Goal: Check status: Check status

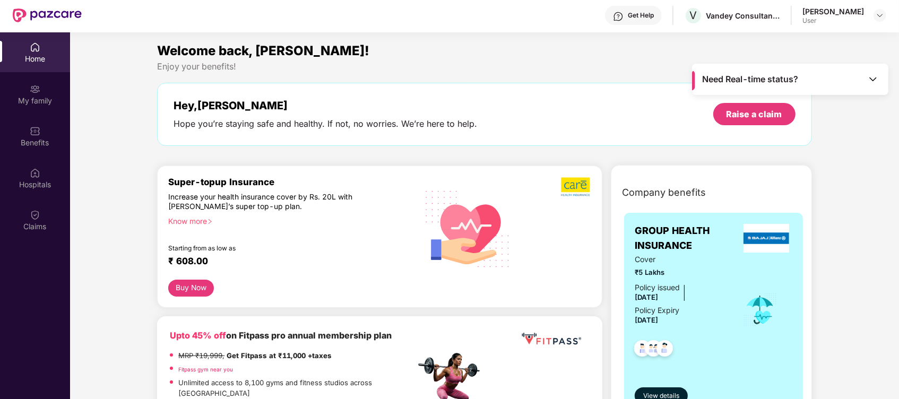
scroll to position [59, 0]
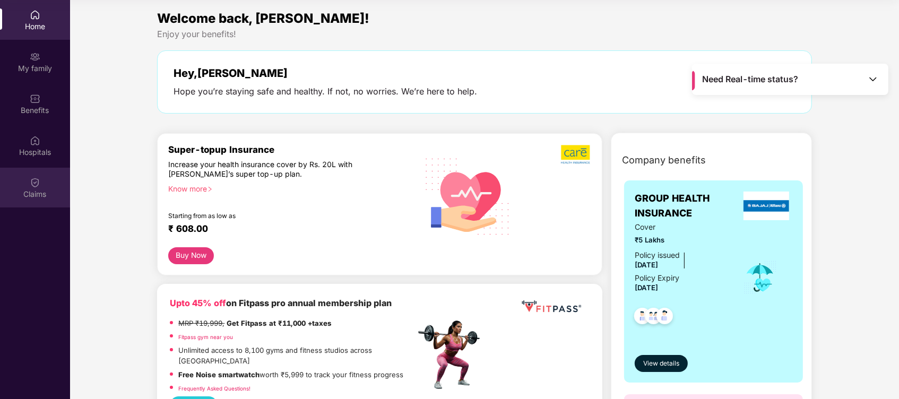
click at [37, 187] on img at bounding box center [35, 182] width 11 height 11
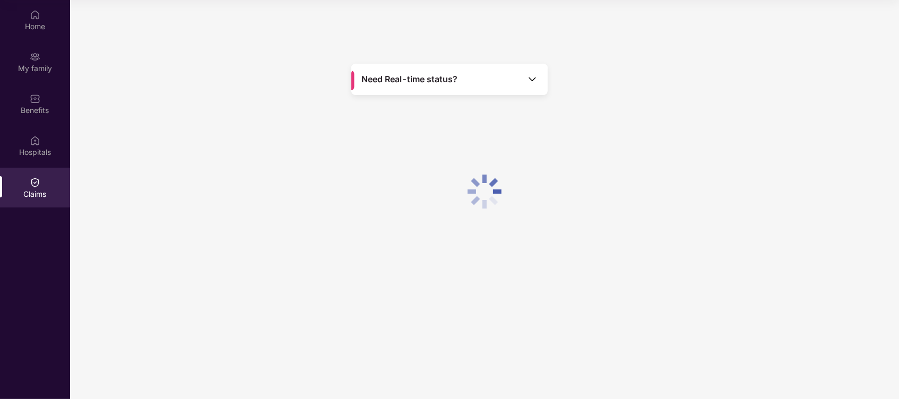
click at [37, 187] on img at bounding box center [35, 182] width 11 height 11
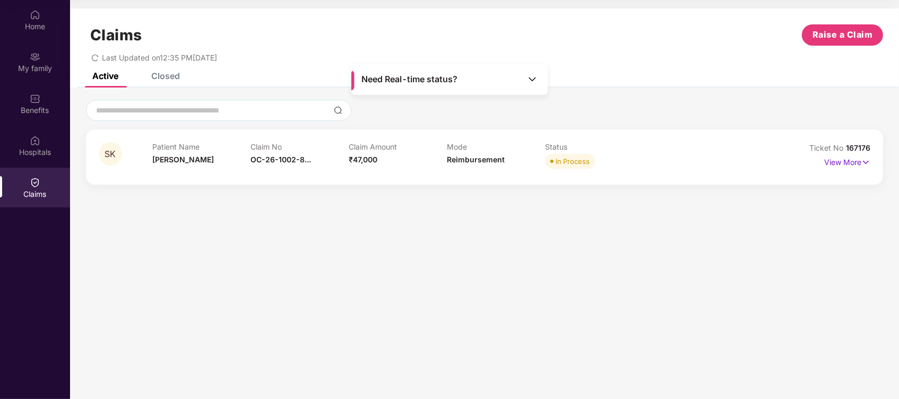
click at [585, 156] on div "In Process" at bounding box center [572, 161] width 34 height 11
click at [841, 157] on p "View More" at bounding box center [847, 161] width 46 height 14
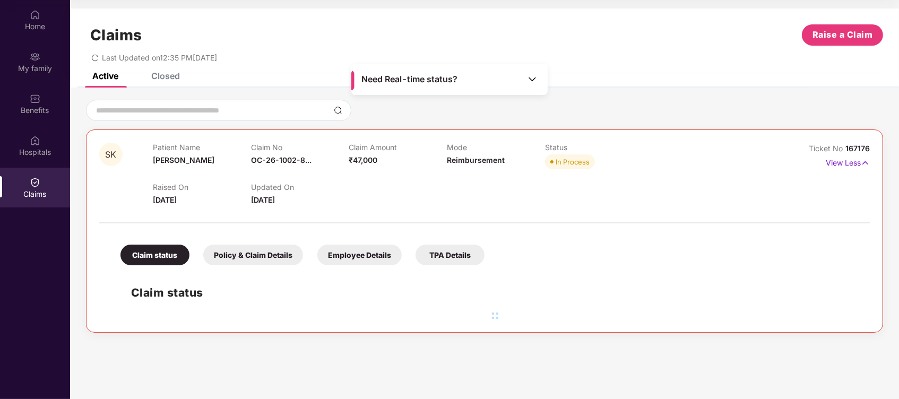
click at [175, 254] on div "Claim status" at bounding box center [154, 255] width 69 height 21
click at [230, 255] on div "Policy & Claim Details" at bounding box center [253, 255] width 100 height 21
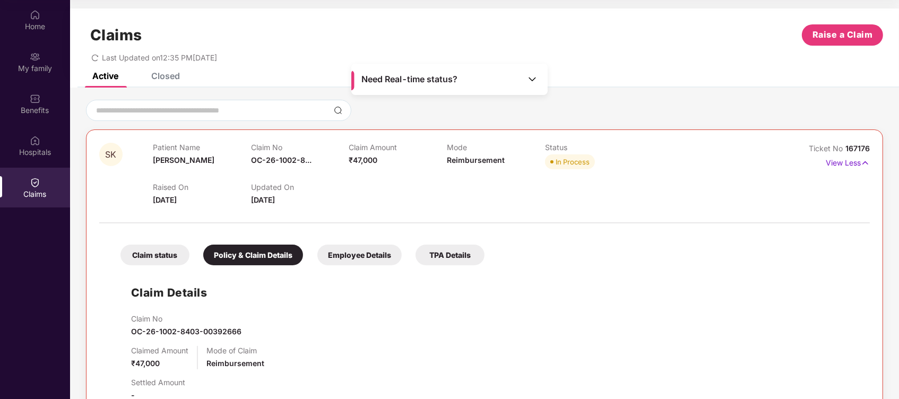
click at [352, 250] on div "Employee Details" at bounding box center [359, 255] width 84 height 21
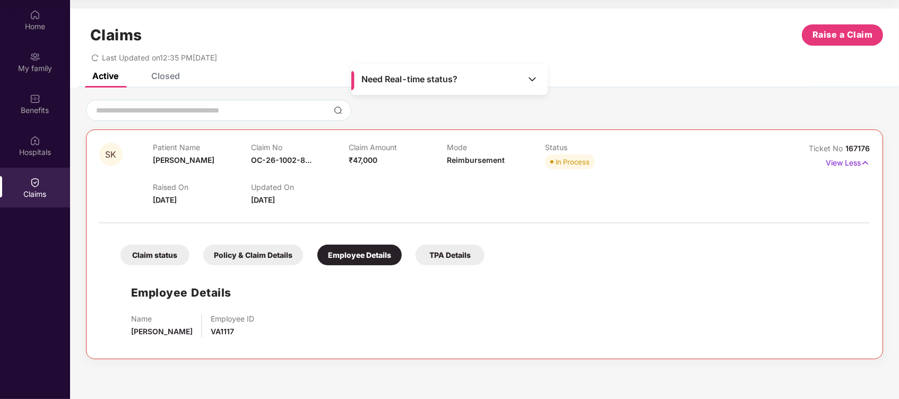
click at [441, 253] on div "TPA Details" at bounding box center [449, 255] width 69 height 21
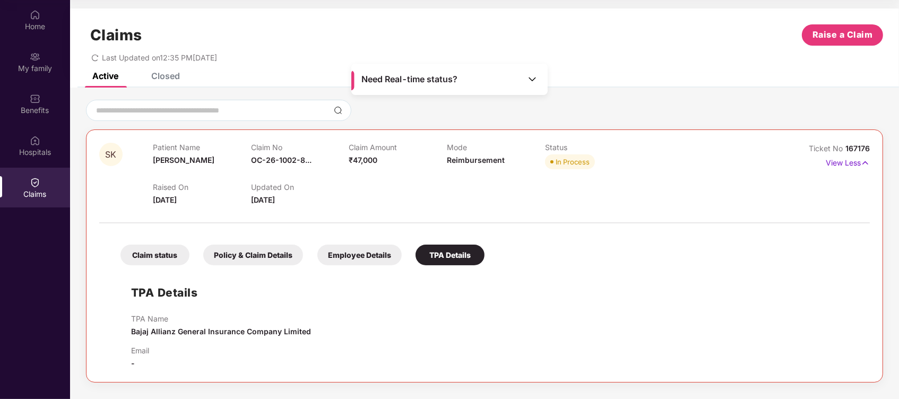
click at [119, 252] on div "Claim status Policy & Claim Details Employee Details TPA Details" at bounding box center [297, 249] width 374 height 31
click at [147, 252] on div "Claim status" at bounding box center [154, 255] width 69 height 21
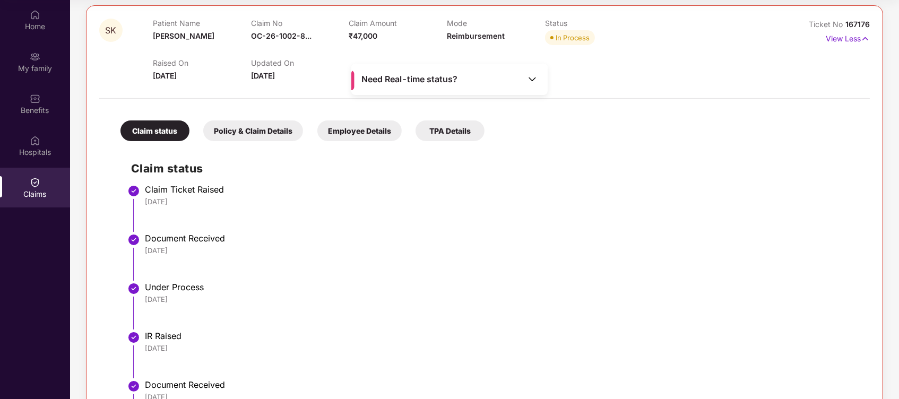
scroll to position [0, 0]
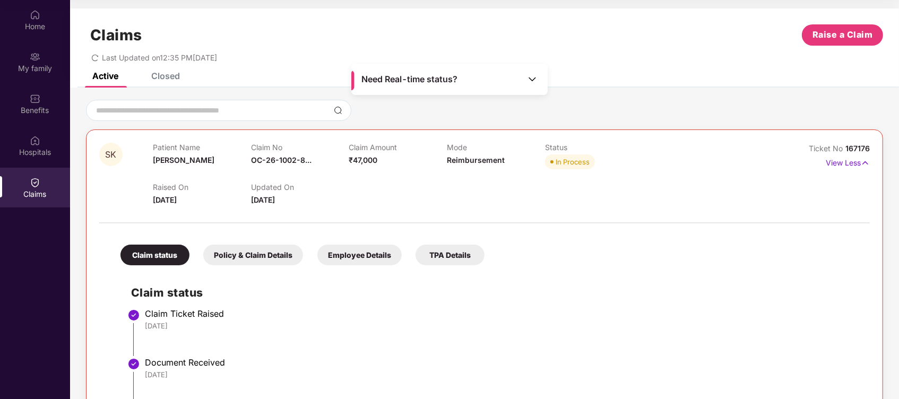
click at [182, 74] on div "Active Closed" at bounding box center [484, 80] width 829 height 15
click at [180, 74] on div "Active Closed" at bounding box center [484, 80] width 829 height 15
click at [167, 74] on div "Closed" at bounding box center [165, 76] width 29 height 11
